Goal: Information Seeking & Learning: Understand process/instructions

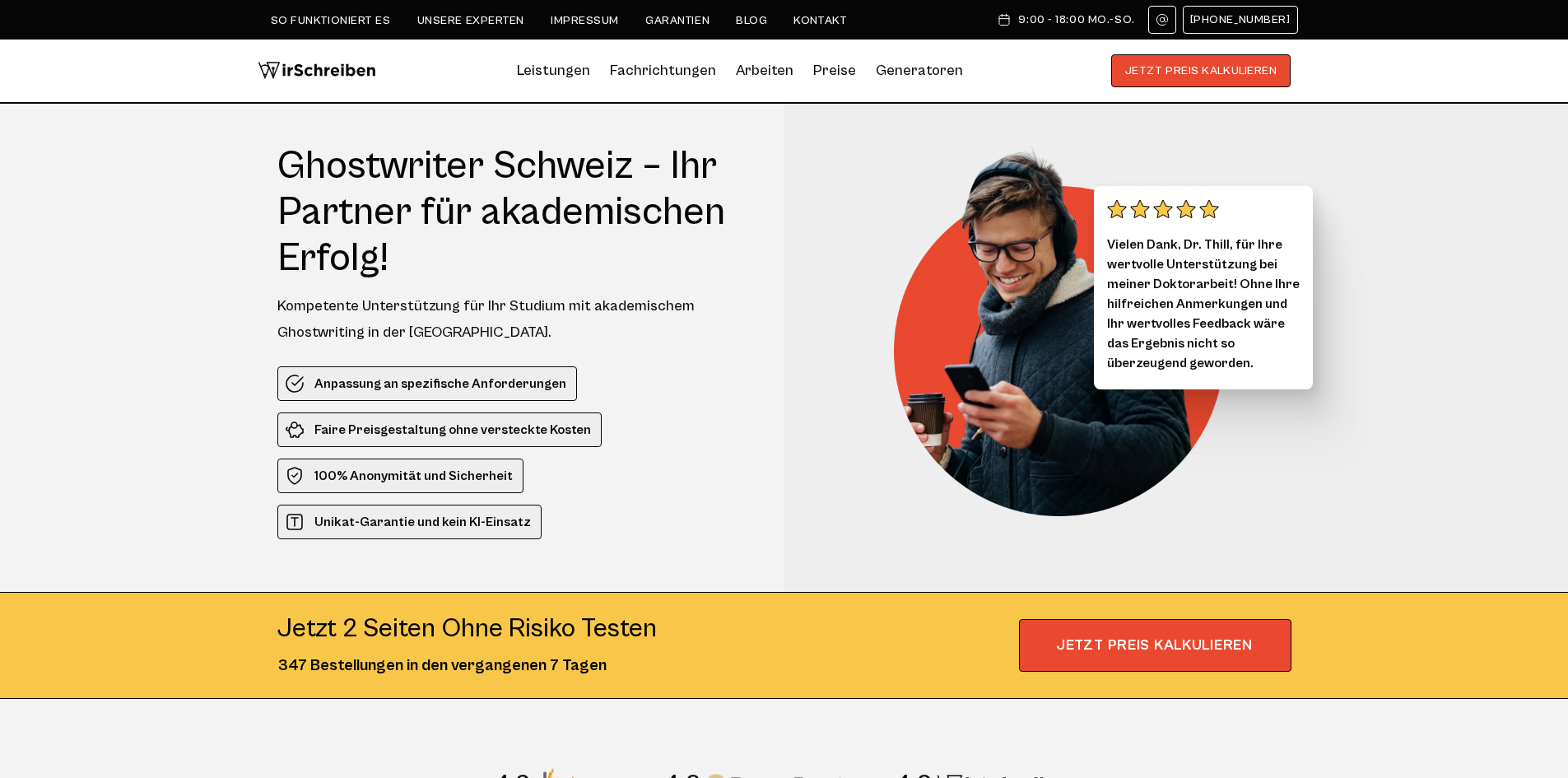
click at [341, 26] on link "So funktioniert es" at bounding box center [331, 21] width 120 height 13
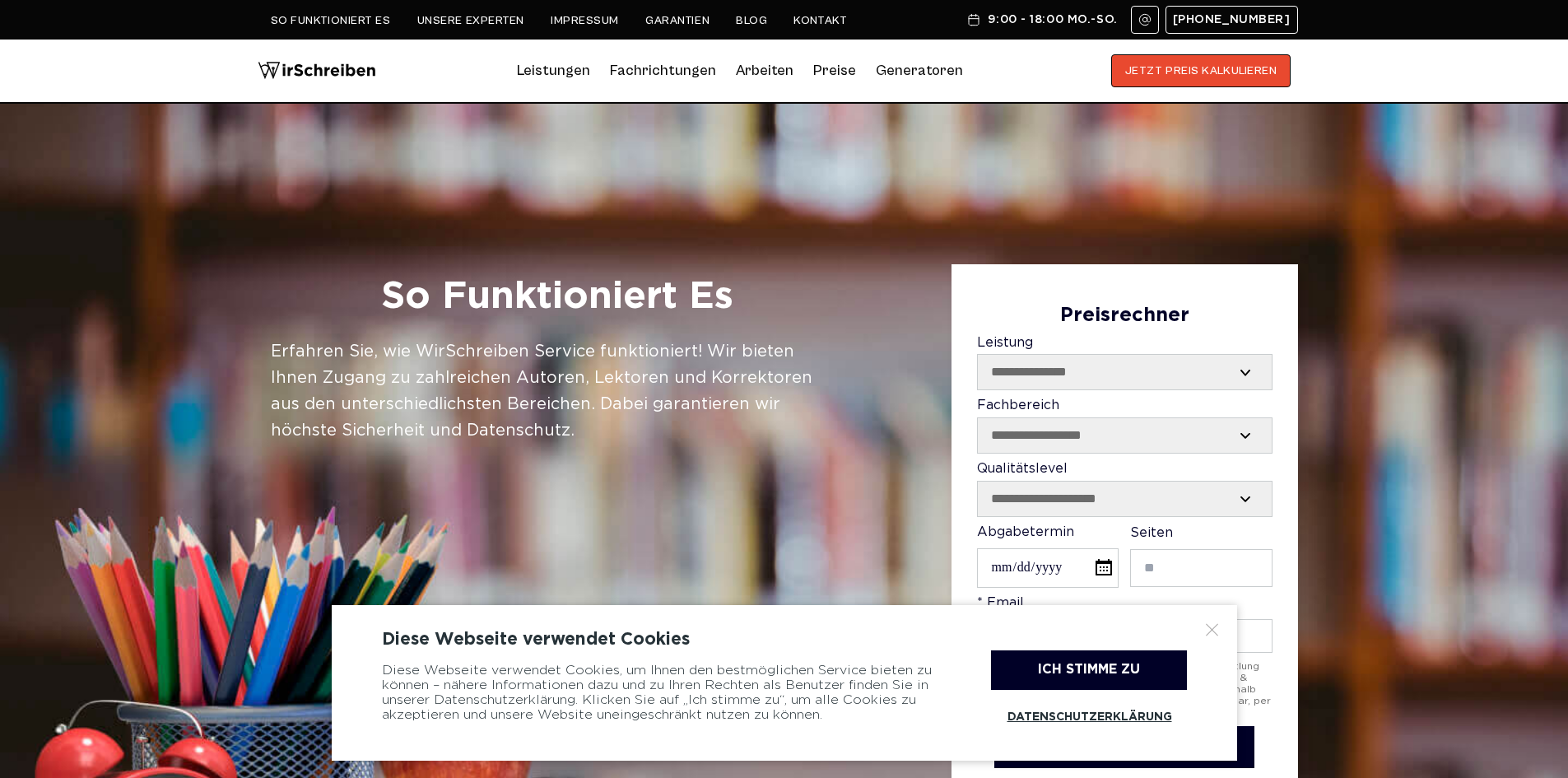
click at [824, 73] on link "Preise" at bounding box center [835, 70] width 43 height 17
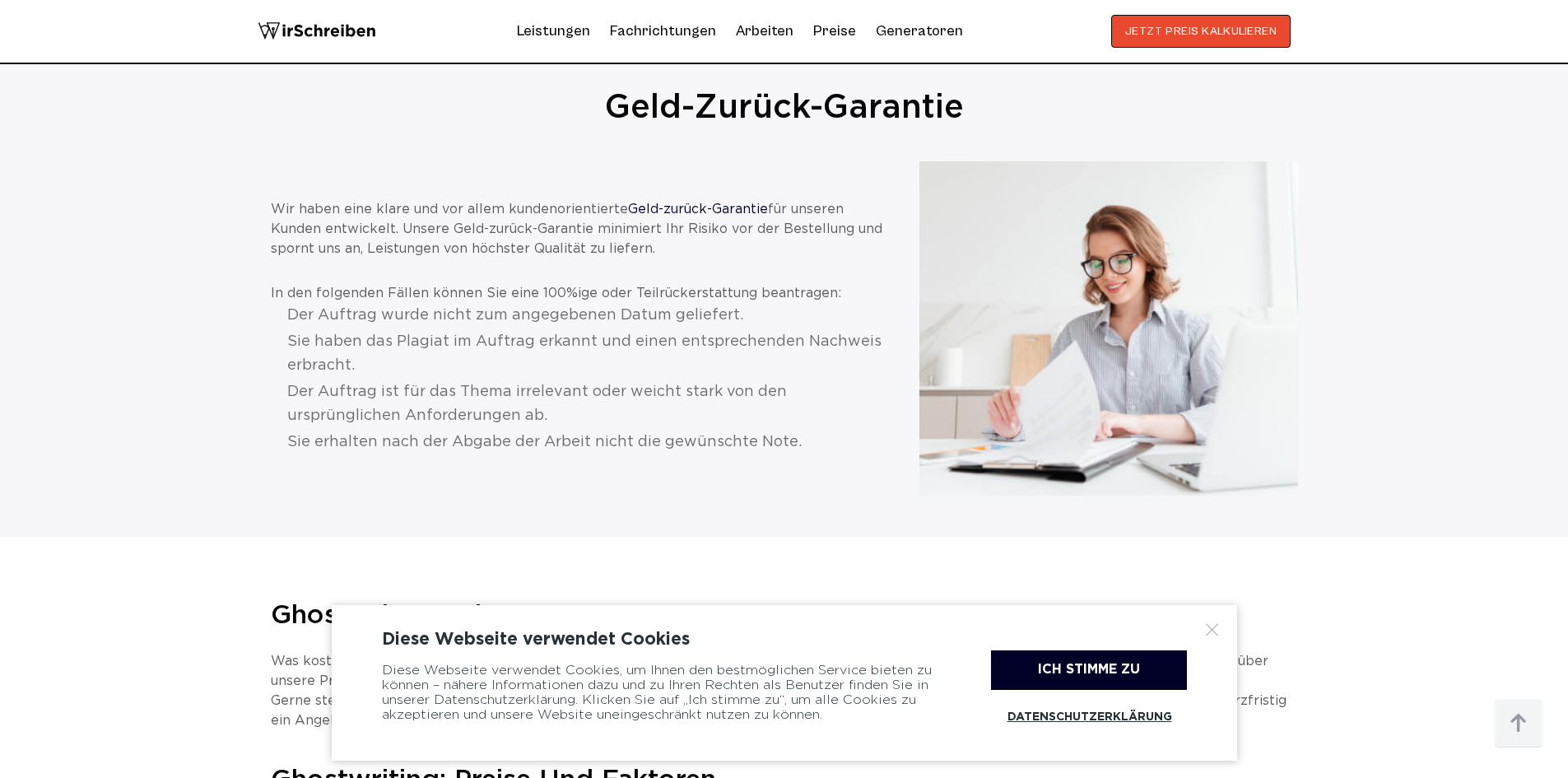
scroll to position [1975, 0]
